Goal: Communication & Community: Answer question/provide support

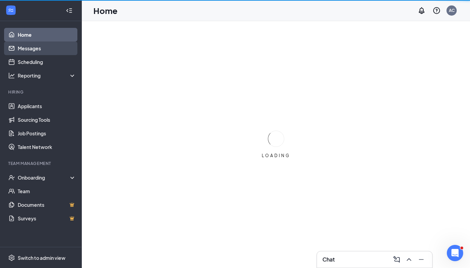
click at [47, 47] on link "Messages" at bounding box center [47, 49] width 58 height 14
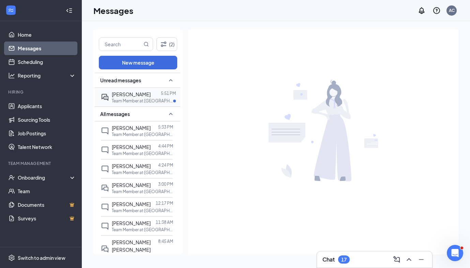
click at [139, 99] on p "Team Member at [GEOGRAPHIC_DATA] ([GEOGRAPHIC_DATA]) Crossroads" at bounding box center [142, 101] width 61 height 6
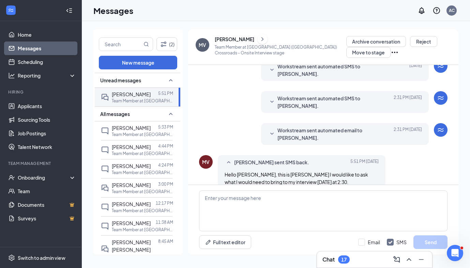
scroll to position [249, 0]
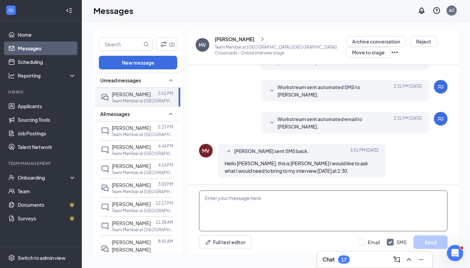
click at [240, 207] on textarea at bounding box center [323, 211] width 248 height 41
type textarea "Good evening! You do not have to bring anything with you [DATE]!"
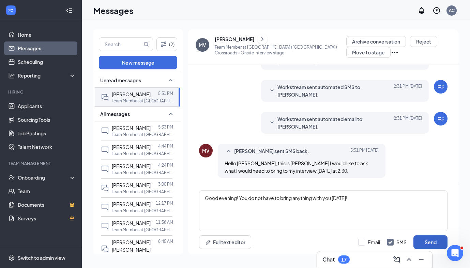
click at [434, 240] on button "Send" at bounding box center [430, 243] width 34 height 14
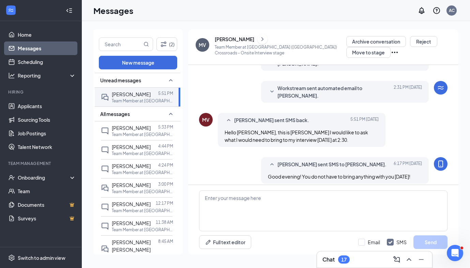
scroll to position [286, 0]
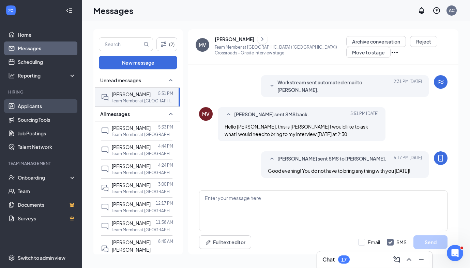
click at [59, 110] on link "Applicants" at bounding box center [47, 106] width 58 height 14
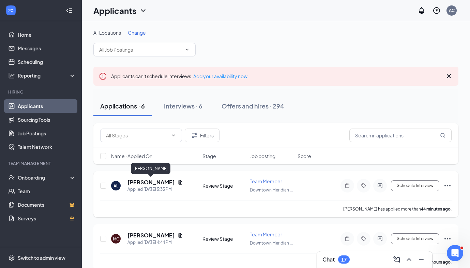
click at [145, 182] on h5 "[PERSON_NAME]" at bounding box center [150, 182] width 47 height 7
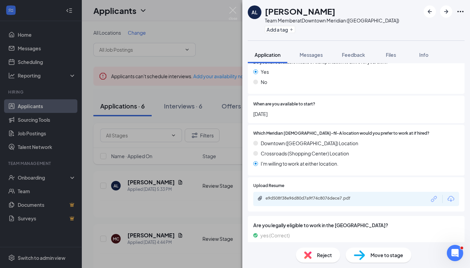
scroll to position [607, 0]
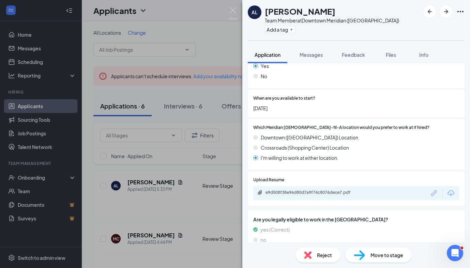
click at [317, 248] on div "Reject Move to stage" at bounding box center [355, 255] width 227 height 26
click at [317, 251] on div "Reject" at bounding box center [318, 255] width 44 height 15
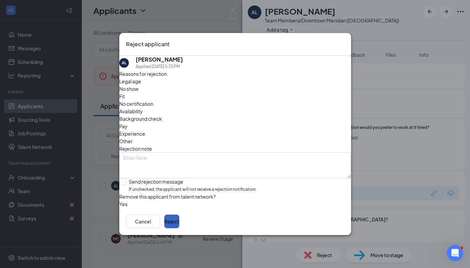
click at [179, 223] on button "Reject" at bounding box center [171, 222] width 15 height 14
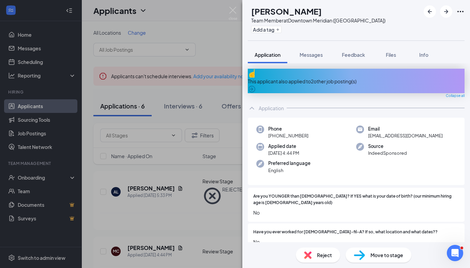
click at [292, 78] on div "This applicant also applied to 2 other job posting(s)" at bounding box center [356, 81] width 217 height 7
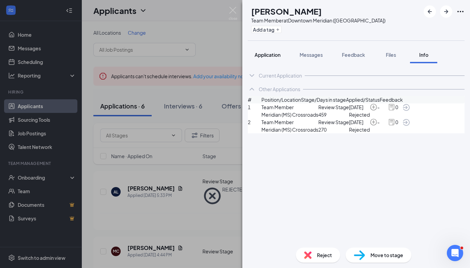
click at [263, 54] on span "Application" at bounding box center [267, 55] width 26 height 6
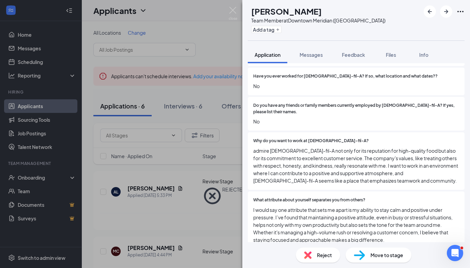
scroll to position [189, 0]
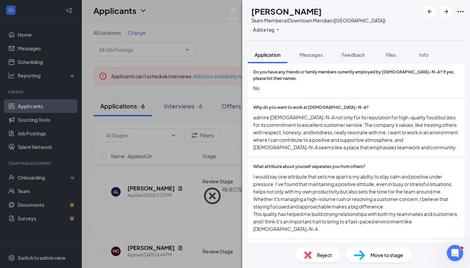
click at [323, 258] on span "Reject" at bounding box center [324, 255] width 15 height 7
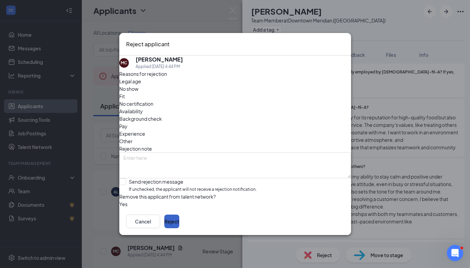
click at [179, 223] on button "Reject" at bounding box center [171, 222] width 15 height 14
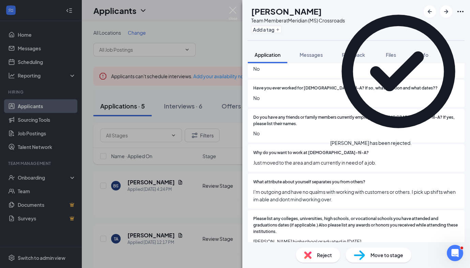
scroll to position [195, 0]
